Goal: Check status: Check status

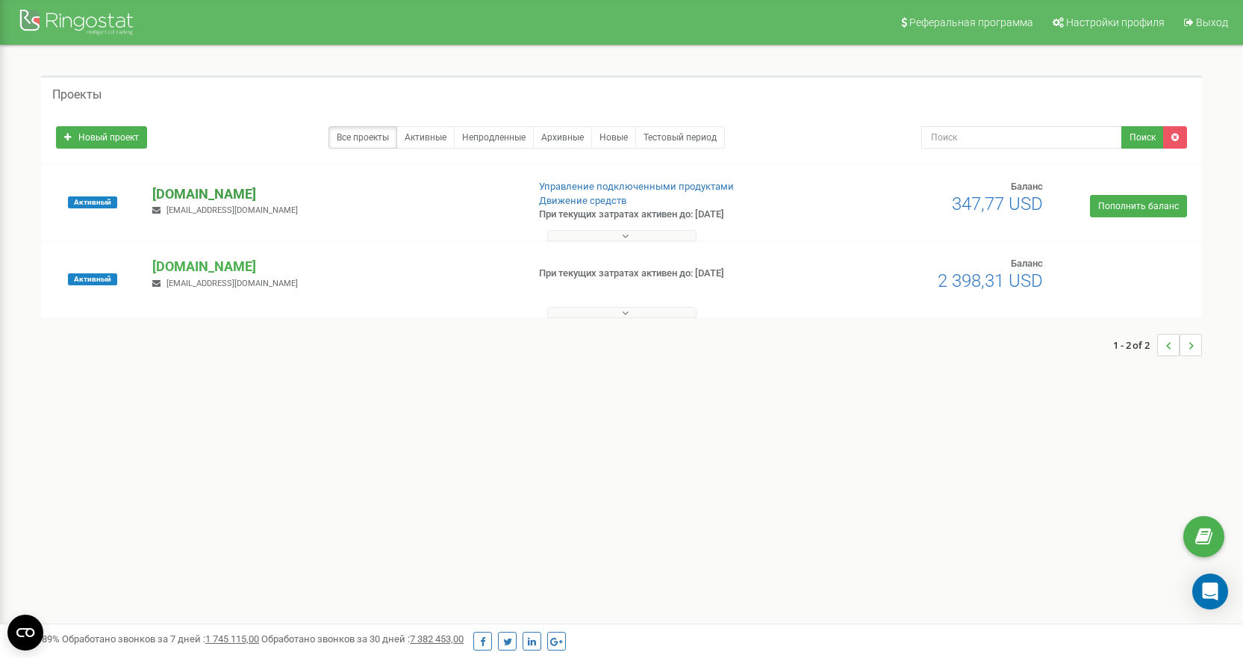
click at [191, 195] on p "[DOMAIN_NAME]" at bounding box center [333, 193] width 362 height 19
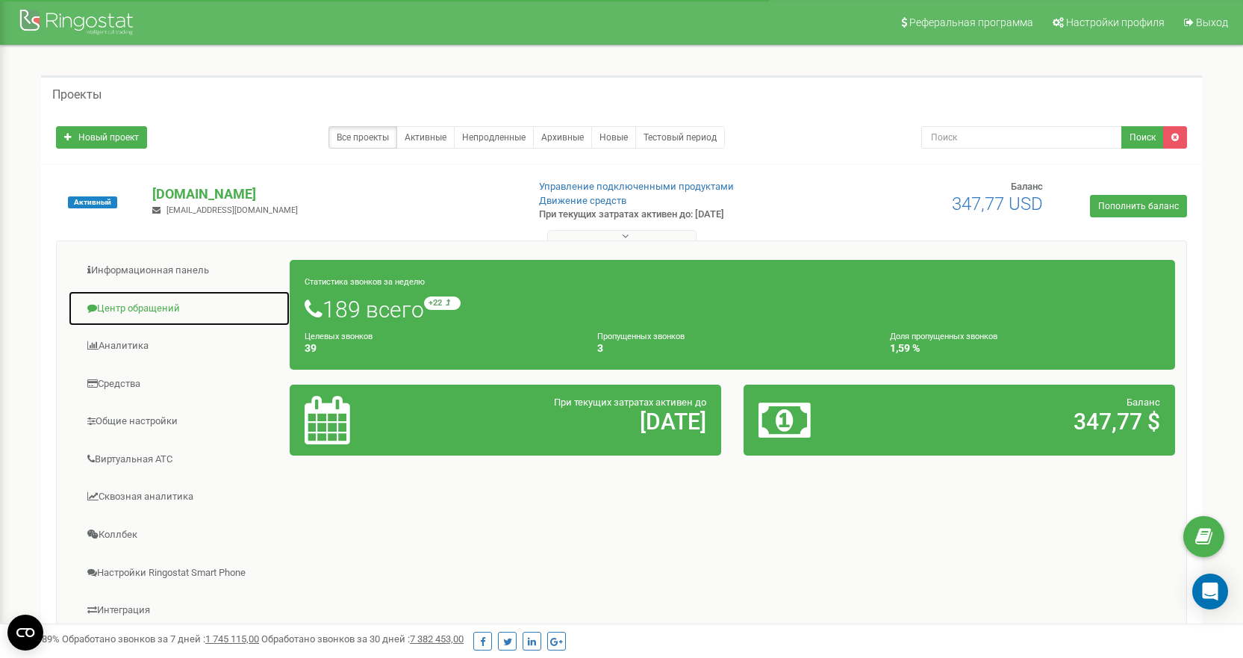
click at [140, 306] on link "Центр обращений" at bounding box center [179, 308] width 222 height 37
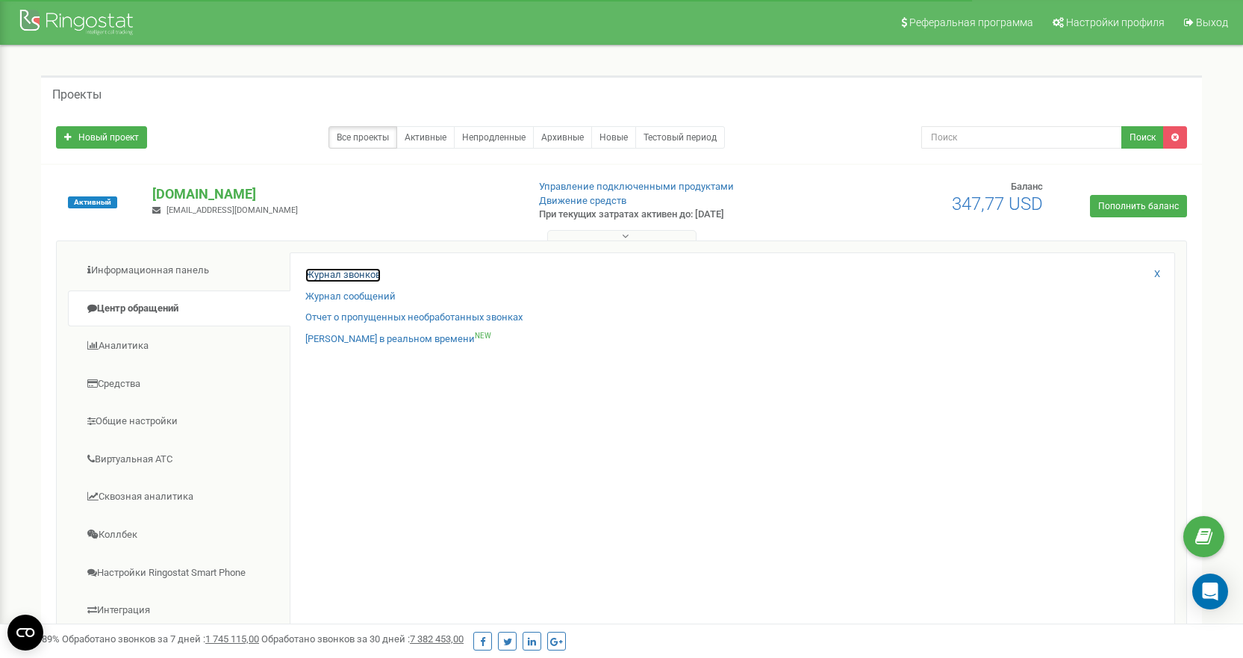
click at [339, 275] on link "Журнал звонков" at bounding box center [342, 275] width 75 height 14
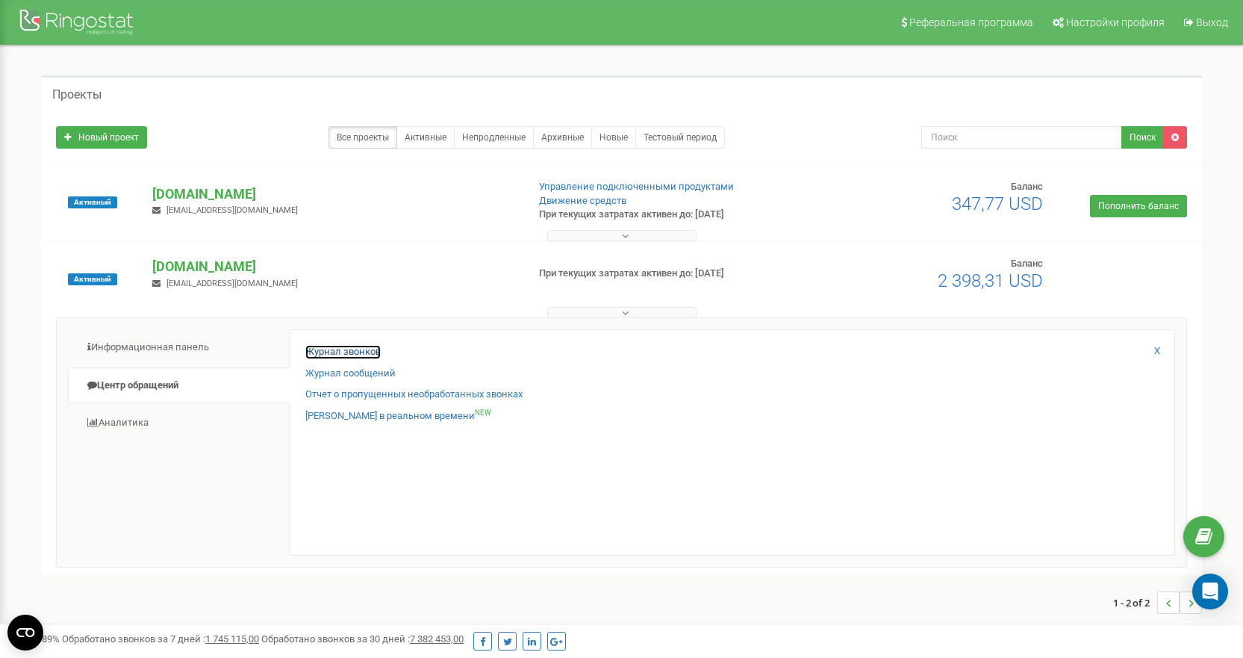
click at [371, 350] on link "Журнал звонков" at bounding box center [342, 352] width 75 height 14
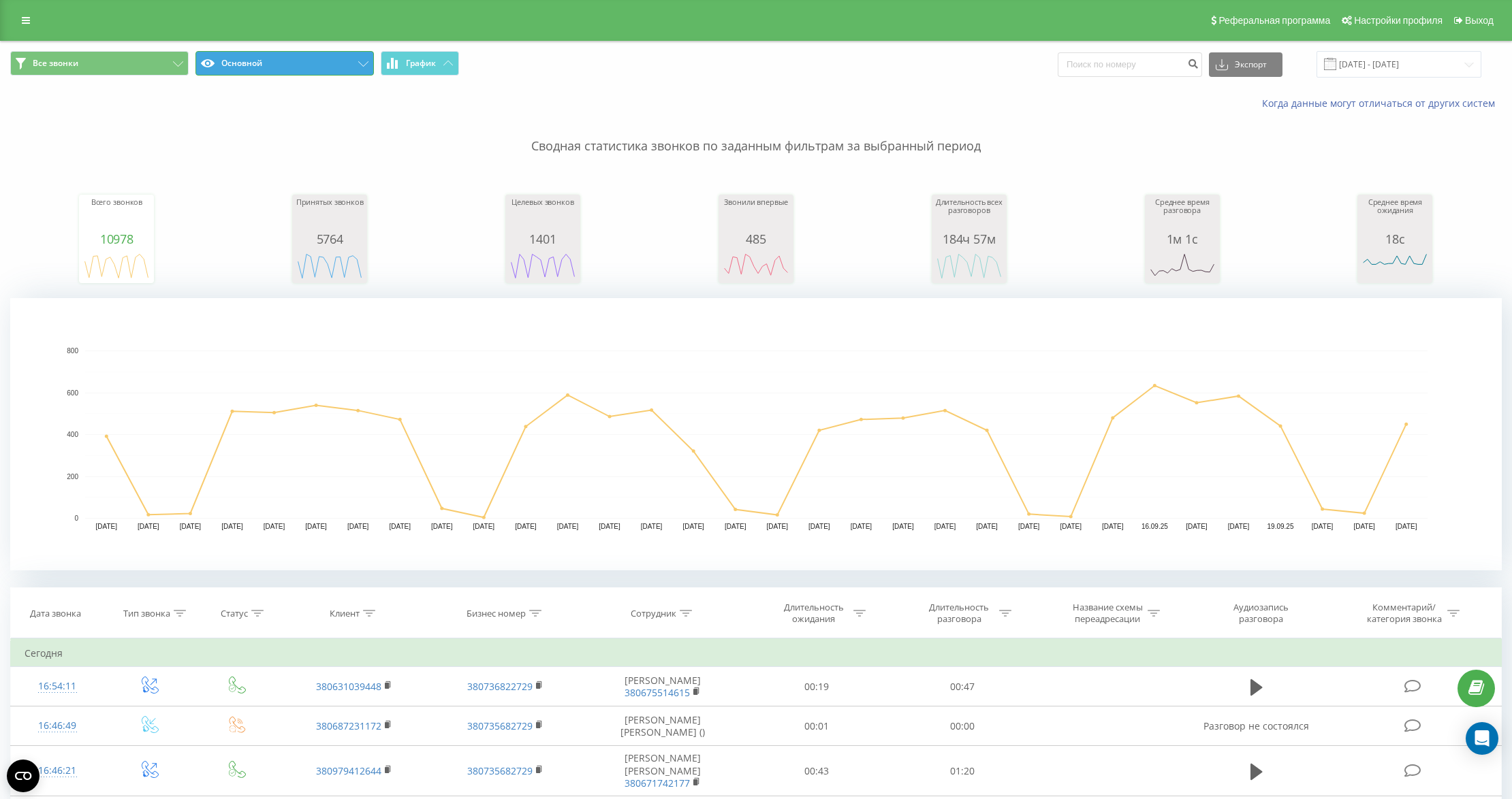
click at [360, 66] on icon at bounding box center [363, 64] width 10 height 5
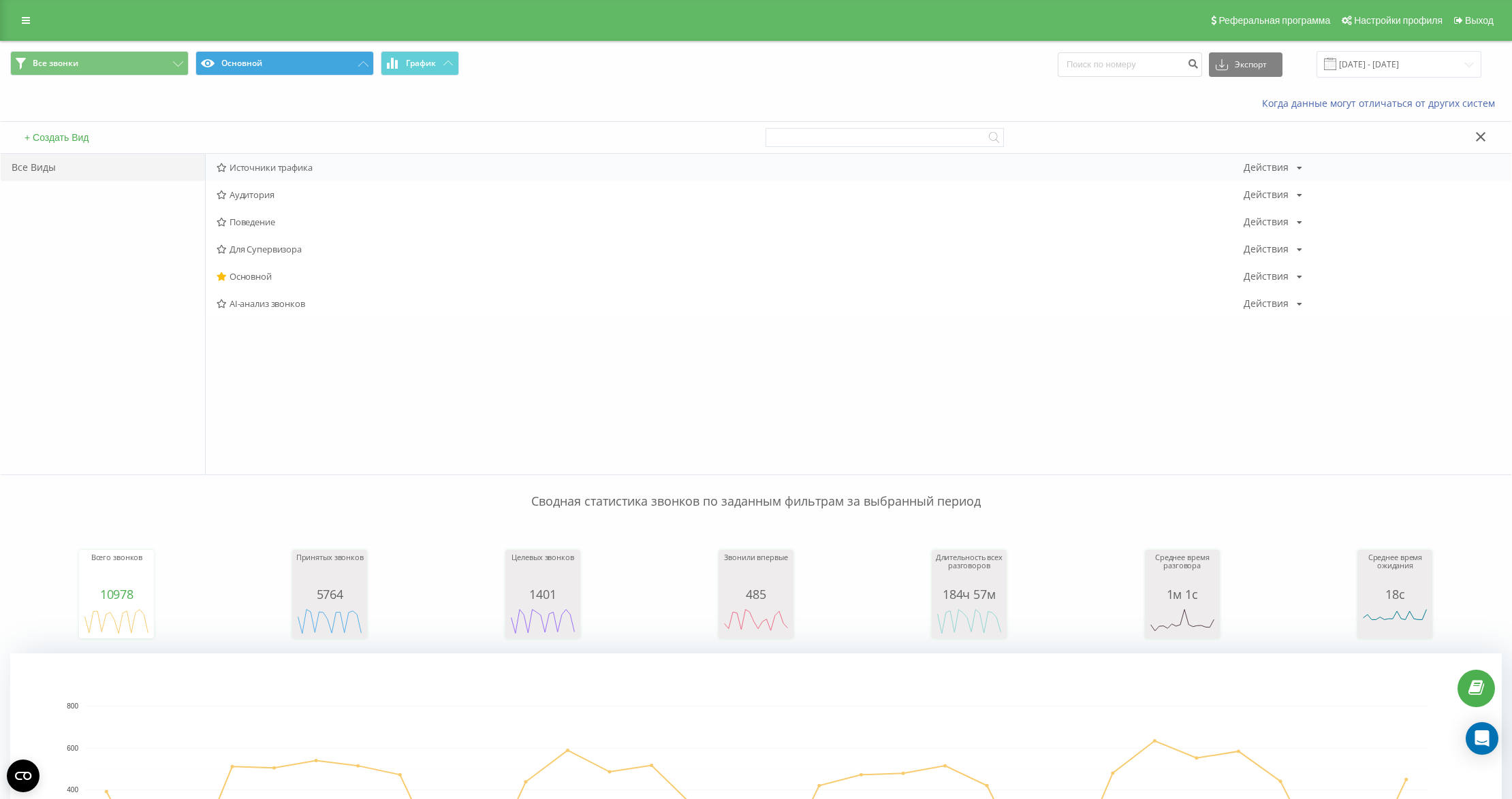
click at [327, 170] on span "Источники трафика" at bounding box center [729, 167] width 1027 height 9
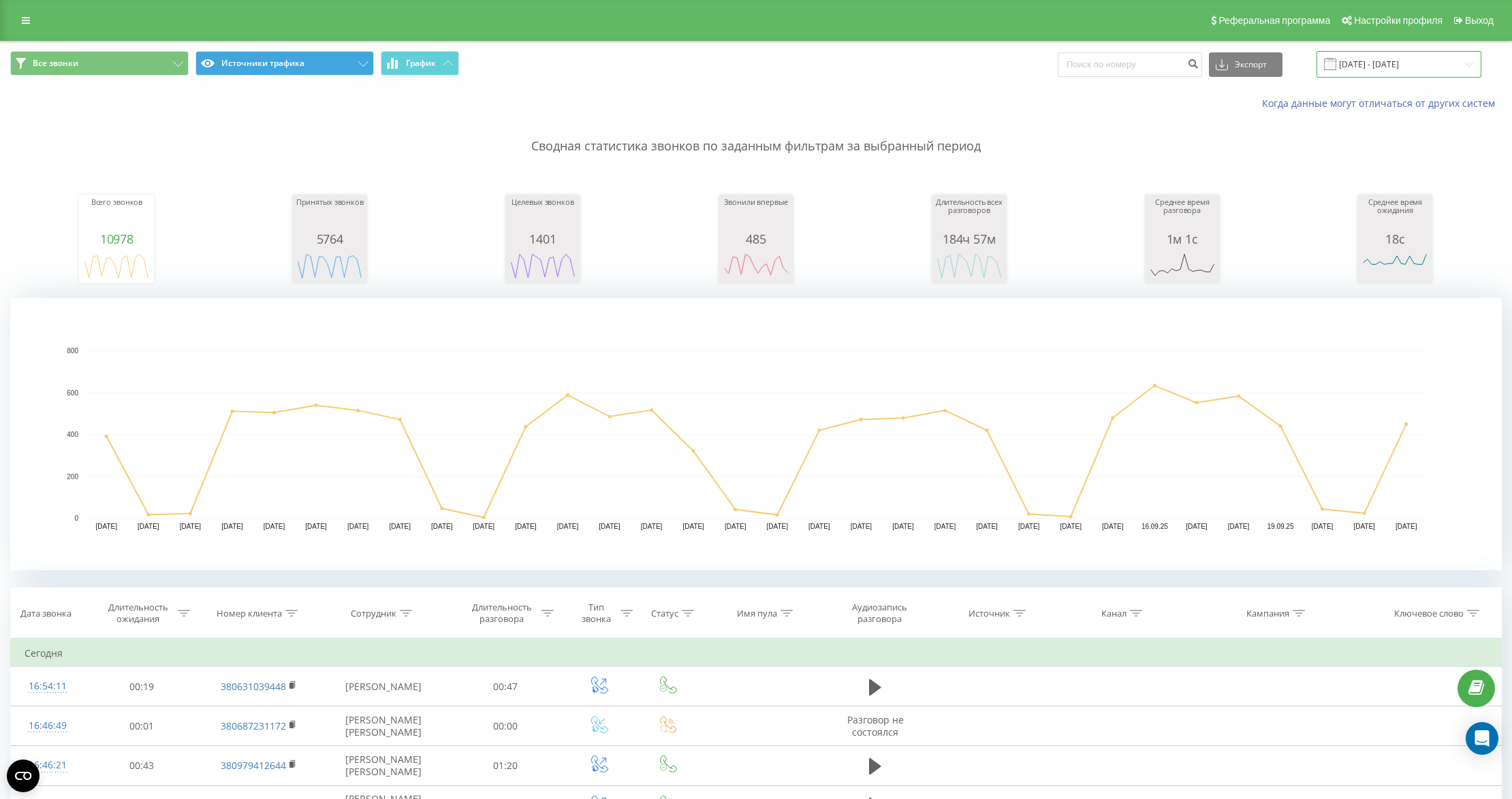
click at [1403, 63] on input "[DATE] - [DATE]" at bounding box center [1399, 64] width 165 height 26
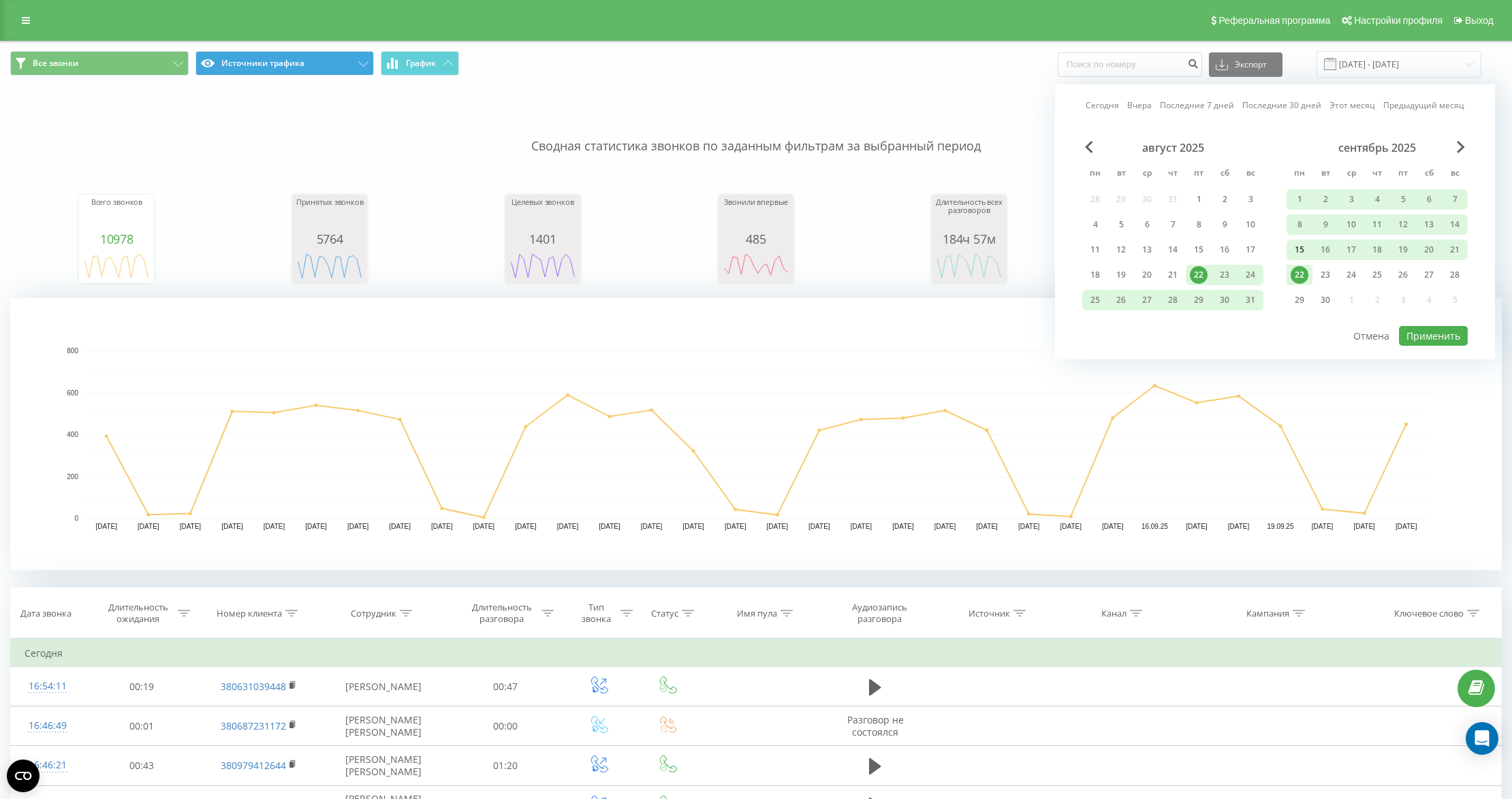
click at [1298, 248] on div "15" at bounding box center [1298, 249] width 17 height 17
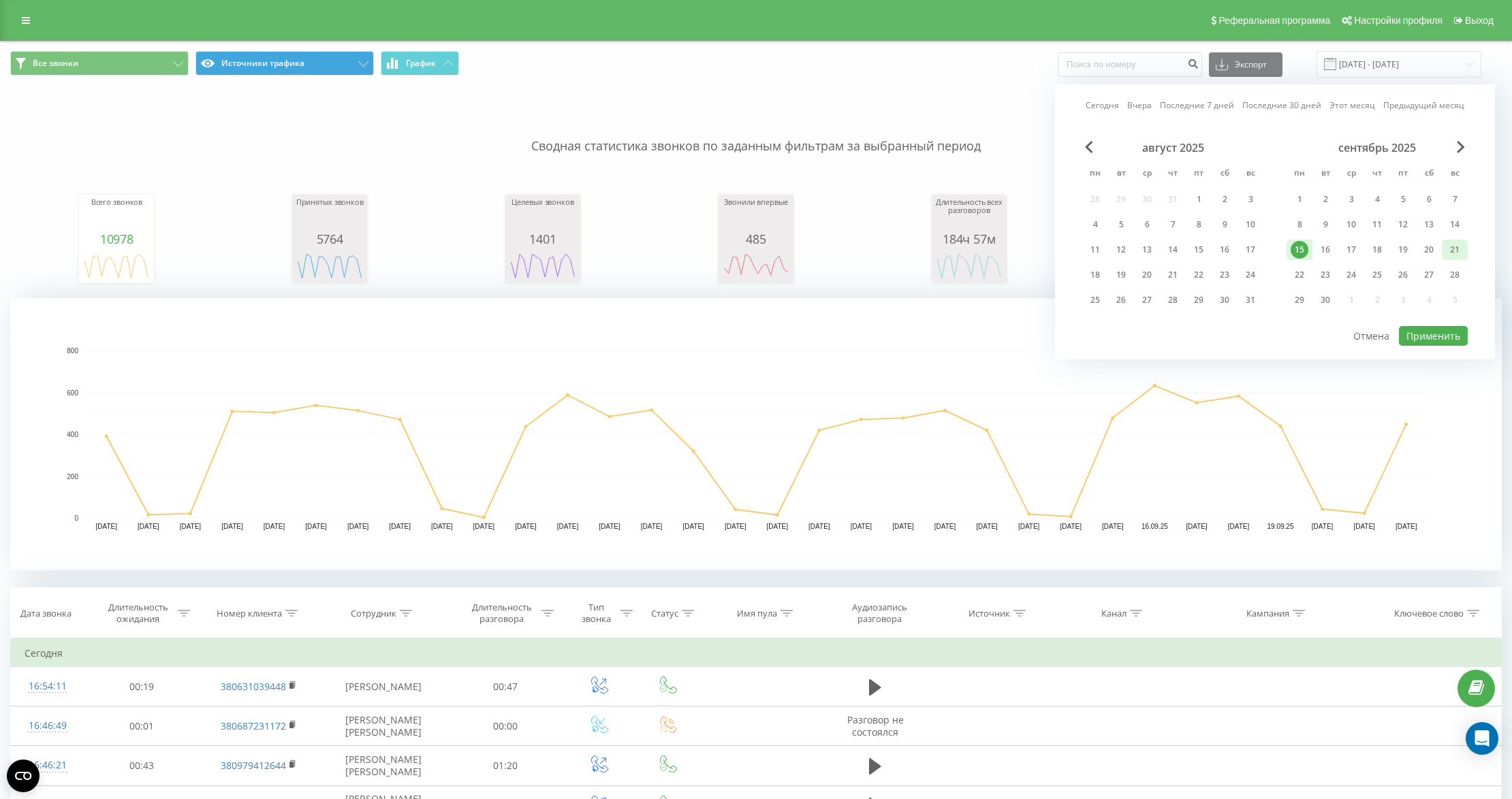
click at [1458, 243] on div "21" at bounding box center [1454, 249] width 17 height 17
click at [1433, 326] on button "Применить" at bounding box center [1433, 336] width 68 height 20
type input "[DATE] - [DATE]"
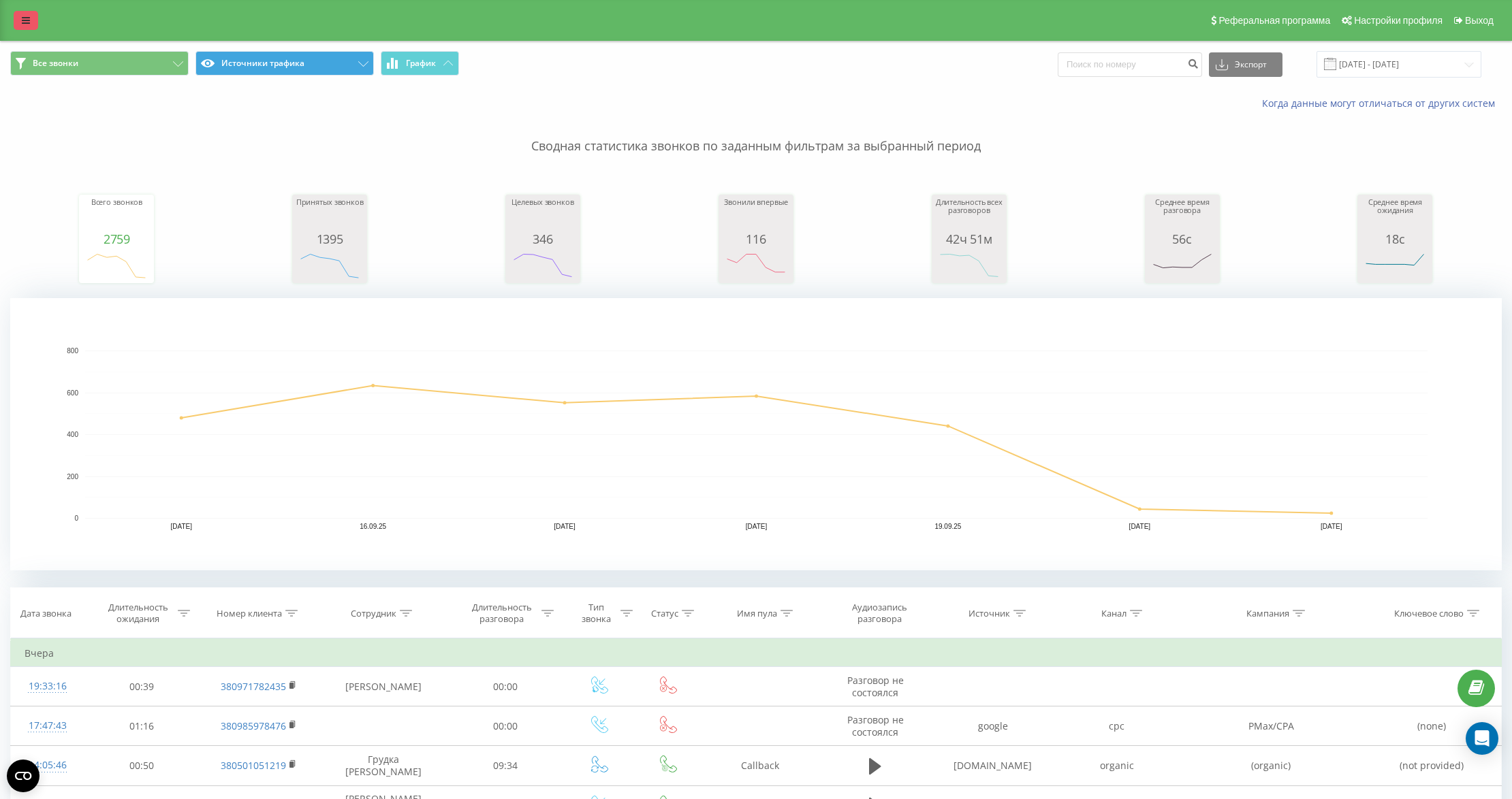
click at [23, 16] on icon at bounding box center [26, 20] width 8 height 9
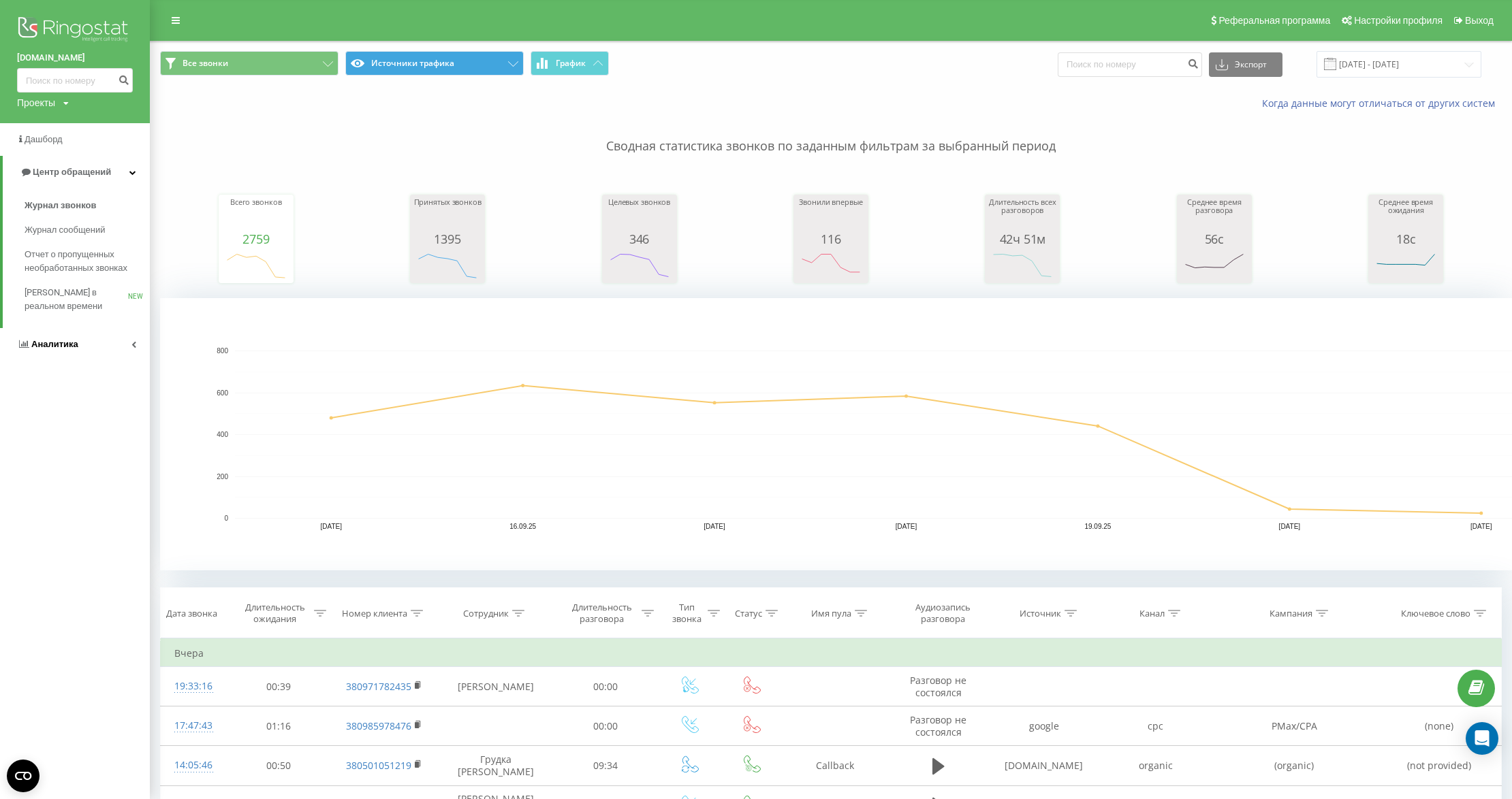
click at [114, 342] on link "Аналитика" at bounding box center [75, 345] width 150 height 33
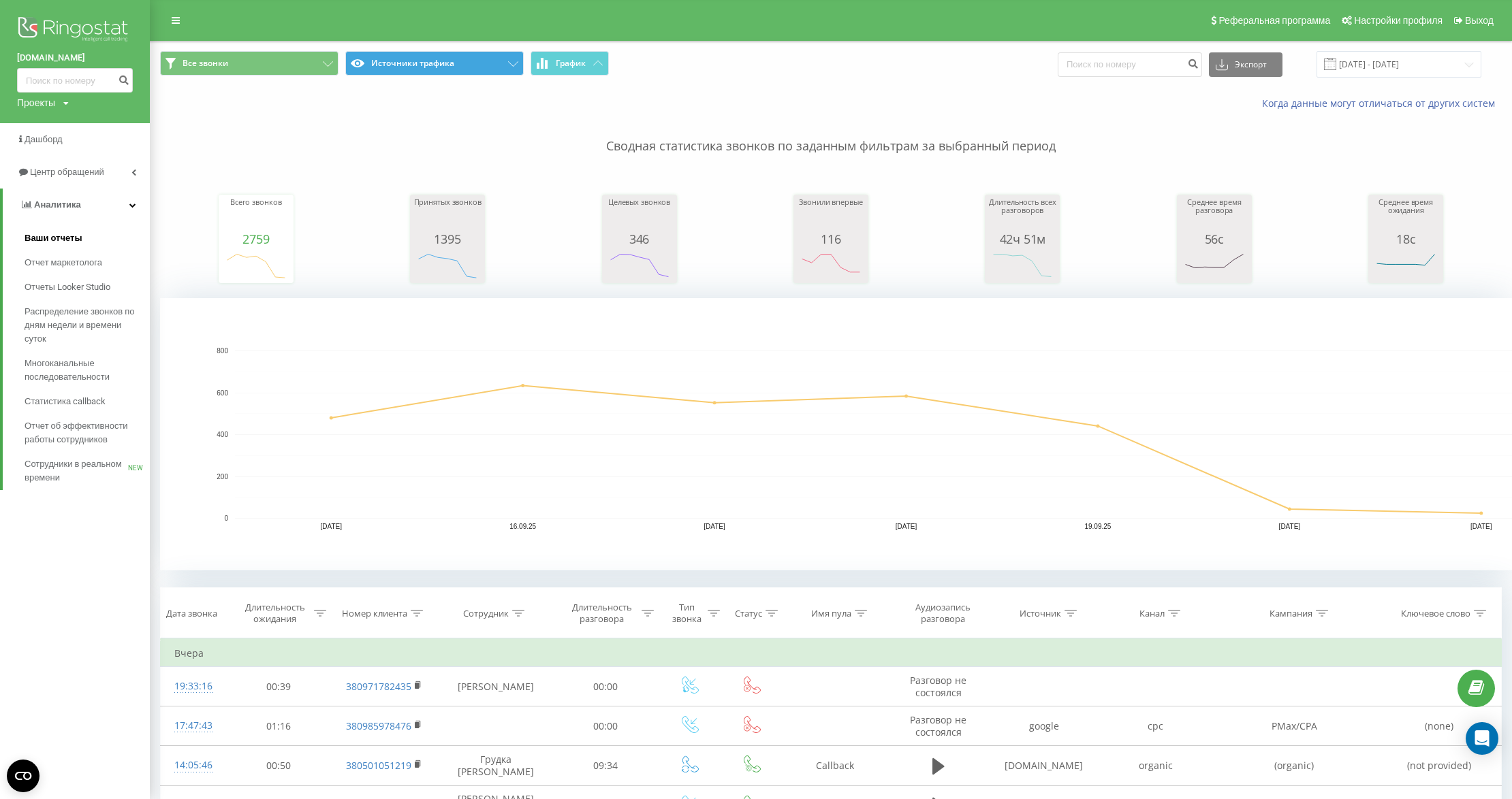
click at [63, 238] on span "Ваши отчеты" at bounding box center [53, 238] width 57 height 14
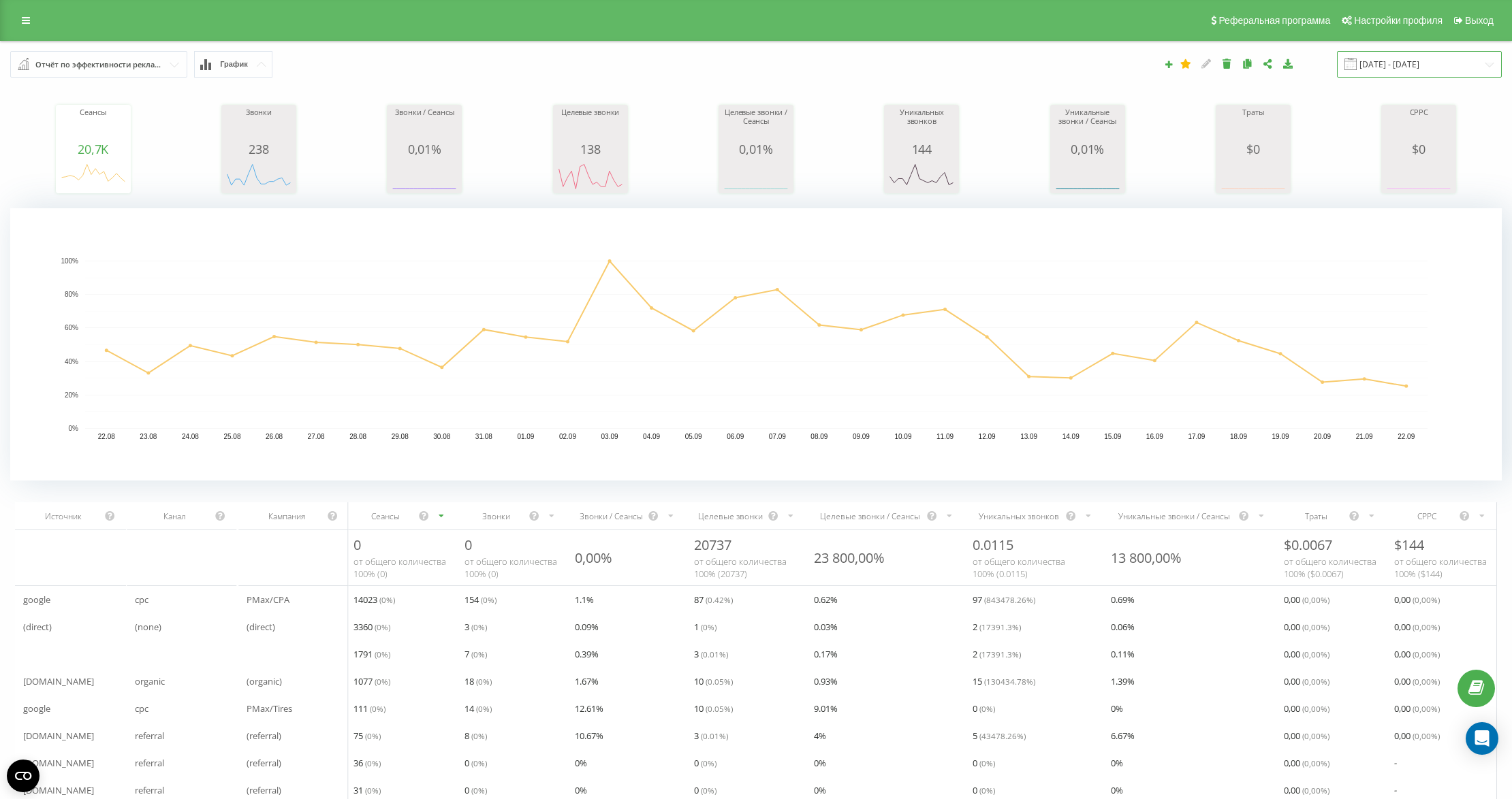
click at [1396, 66] on input "[DATE] - [DATE]" at bounding box center [1419, 64] width 165 height 26
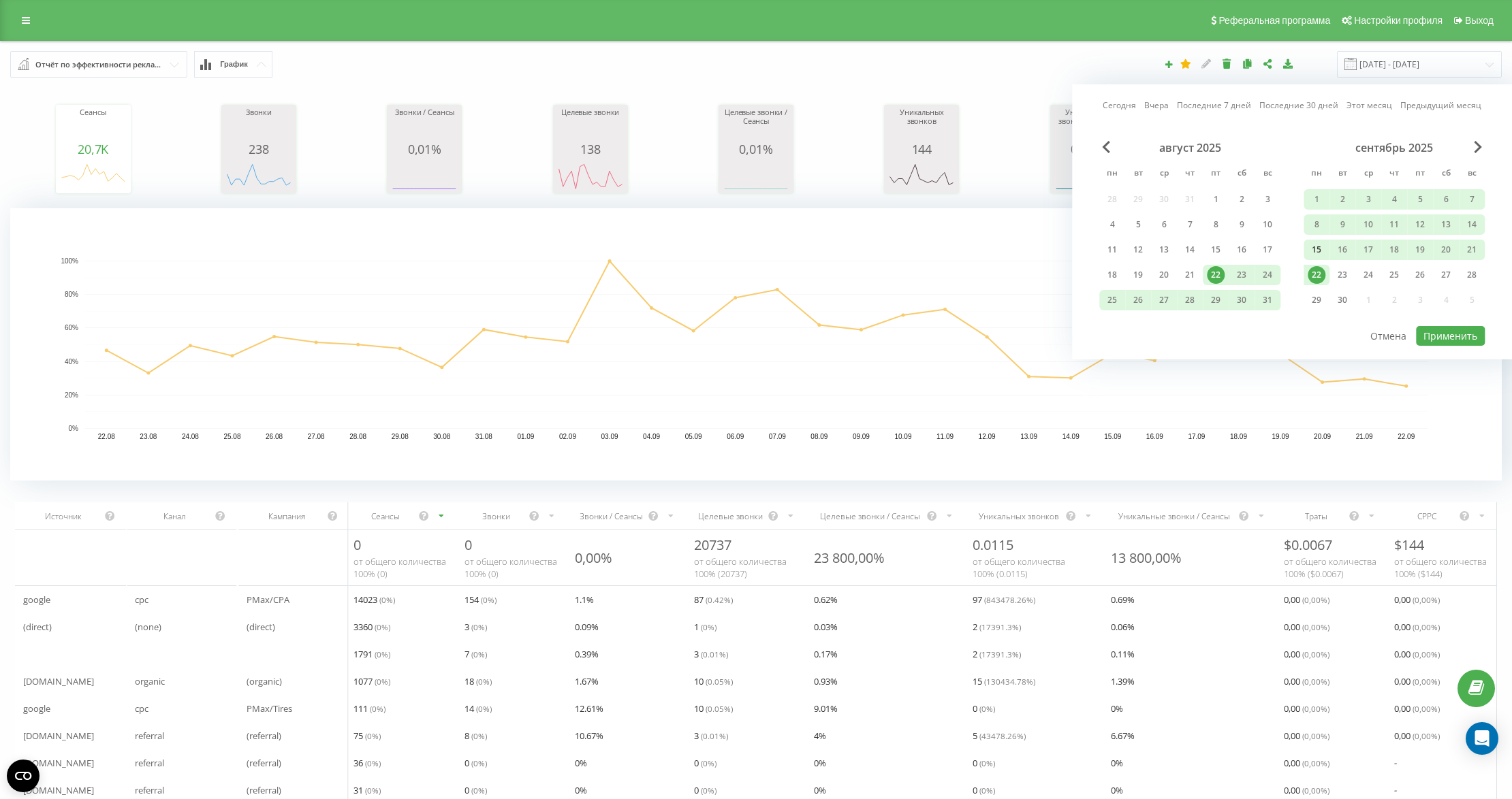
click at [1314, 248] on div "15" at bounding box center [1316, 249] width 17 height 17
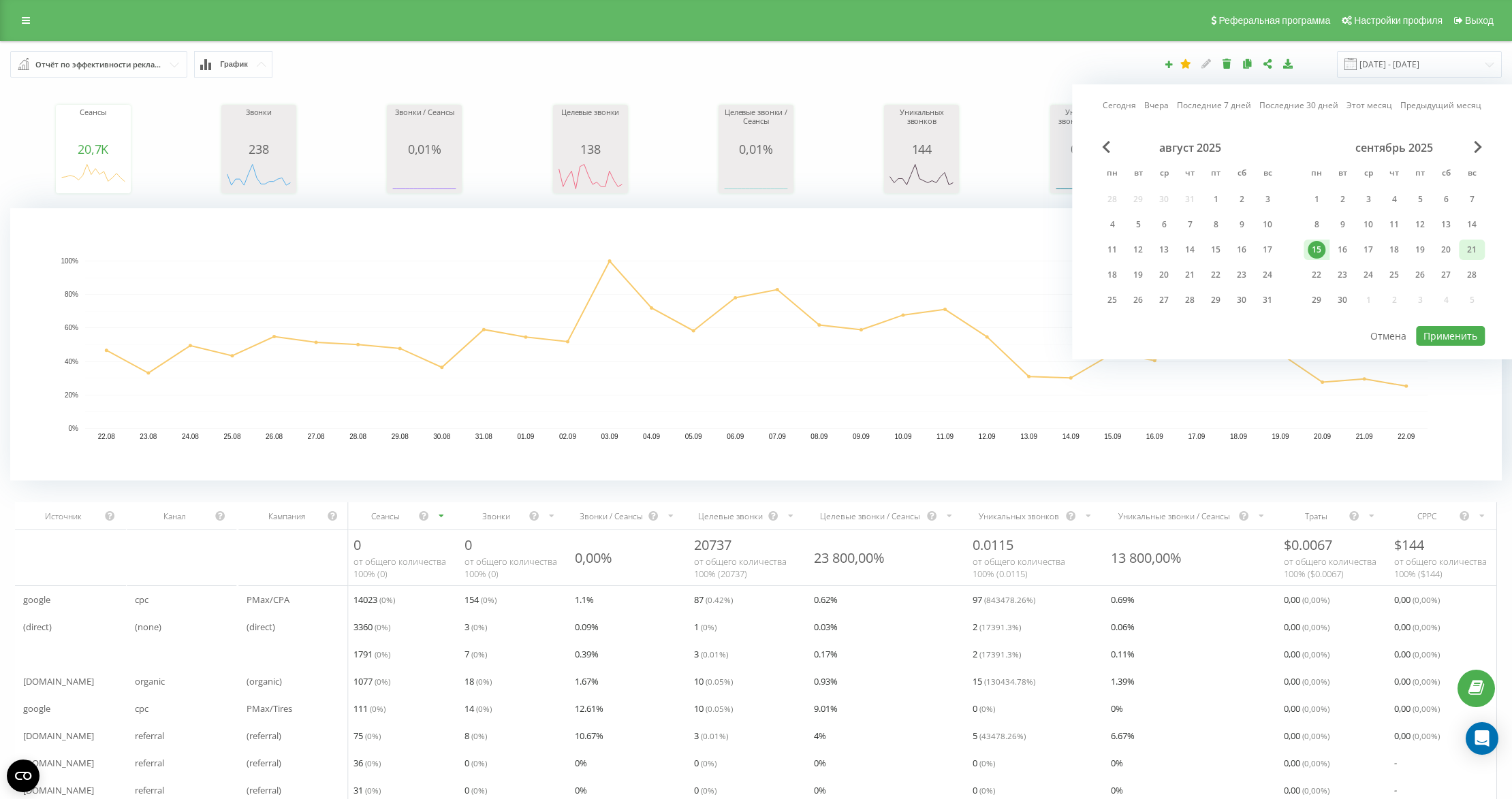
click at [1468, 243] on div "21" at bounding box center [1471, 249] width 17 height 17
click at [1431, 347] on div "Сегодня Вчера Последние 7 дней Последние 30 дней Этот месяц Предыдущий месяц ав…" at bounding box center [1292, 223] width 440 height 275
click at [1434, 332] on button "Применить" at bounding box center [1450, 336] width 68 height 20
type input "[DATE] - [DATE]"
